Goal: Find specific page/section: Find specific page/section

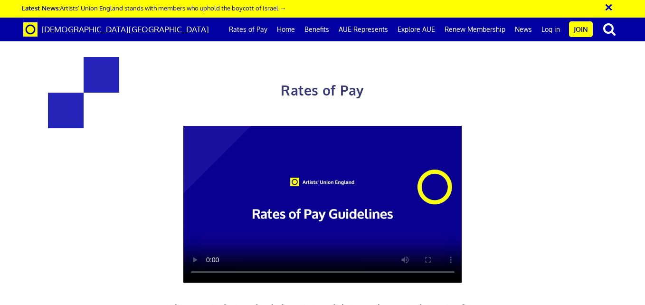
scroll to position [2595, 0]
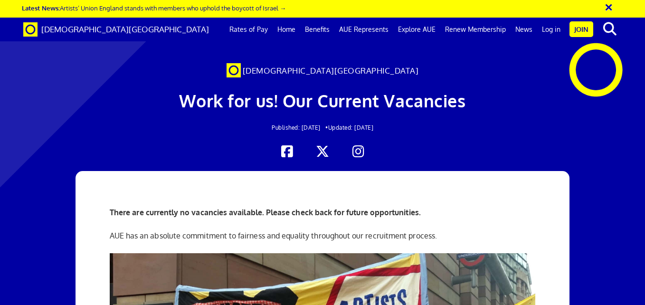
scroll to position [970, 0]
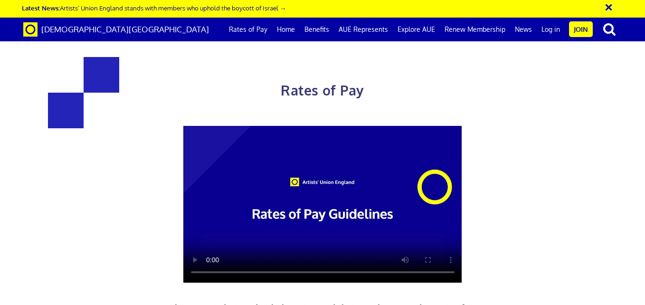
scroll to position [2595, 0]
